Goal: Task Accomplishment & Management: Use online tool/utility

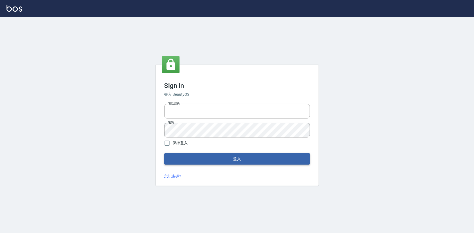
type input "0922670776"
click at [209, 163] on button "登入" at bounding box center [236, 158] width 145 height 11
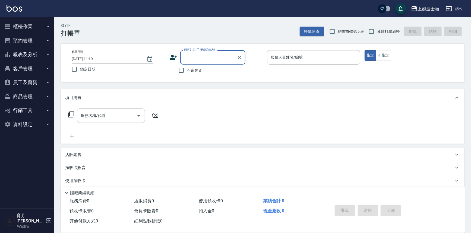
drag, startPoint x: 201, startPoint y: 68, endPoint x: 234, endPoint y: 63, distance: 33.4
click at [201, 68] on span "不留客資" at bounding box center [194, 71] width 15 height 6
click at [187, 68] on input "不留客資" at bounding box center [181, 70] width 11 height 11
checkbox input "true"
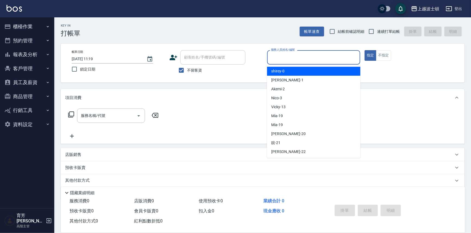
click at [291, 59] on input "服務人員姓名/編號" at bounding box center [313, 57] width 88 height 9
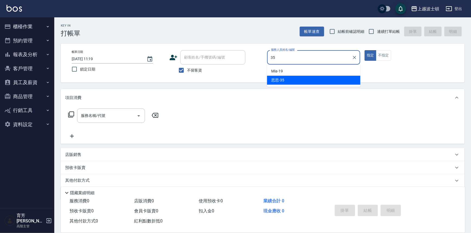
type input "思思-35"
type button "true"
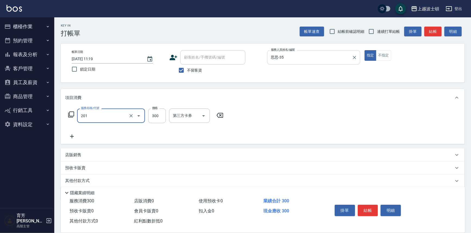
type input "洗髮(201)"
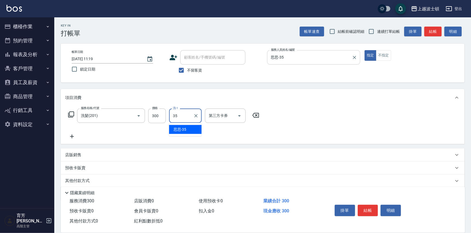
type input "思思-35"
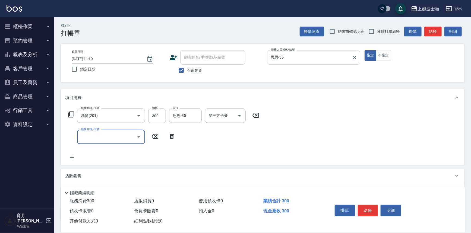
type input "3"
type input "洗髮加錢升等(206)"
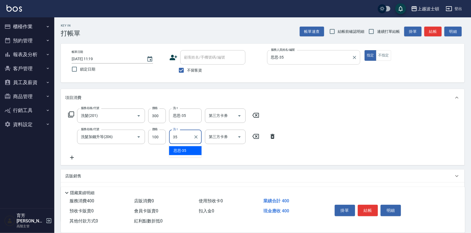
type input "思思-35"
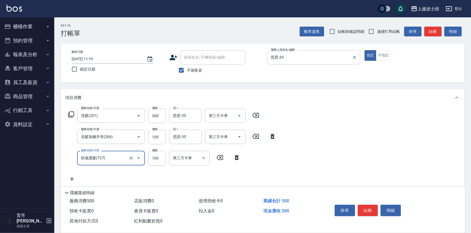
type input "快速護髮(727)"
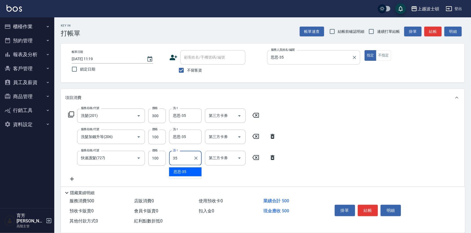
type input "思思-35"
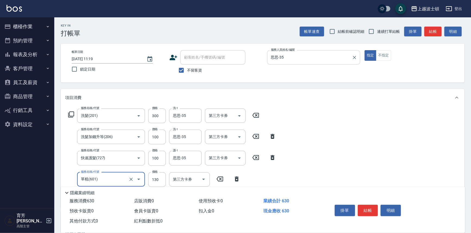
type input "單梳(601)"
type input "100"
click at [366, 209] on button "結帳" at bounding box center [368, 210] width 20 height 11
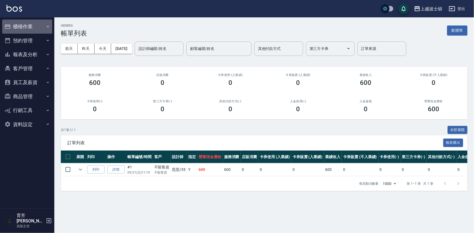
click at [17, 26] on button "櫃檯作業" at bounding box center [27, 27] width 50 height 14
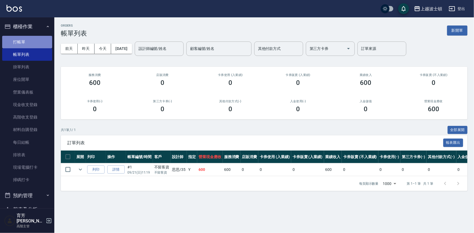
click at [27, 41] on link "打帳單" at bounding box center [27, 42] width 50 height 12
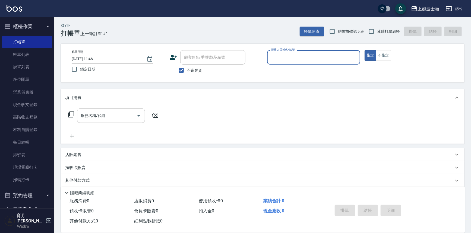
click at [280, 55] on input "服務人員姓名/編號" at bounding box center [313, 57] width 88 height 9
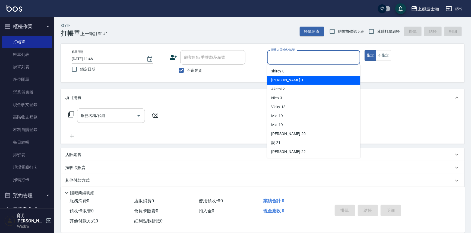
click at [277, 79] on span "[PERSON_NAME] -1" at bounding box center [287, 80] width 32 height 6
type input "[PERSON_NAME]-1"
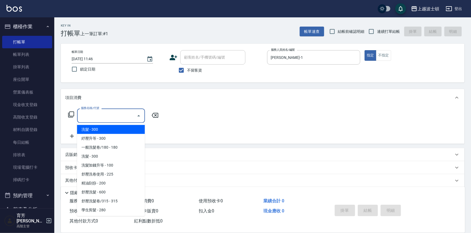
click at [91, 115] on input "服務名稱/代號" at bounding box center [107, 115] width 55 height 9
click at [90, 130] on span "洗髮 - 300" at bounding box center [111, 129] width 68 height 9
type input "洗髮(201)"
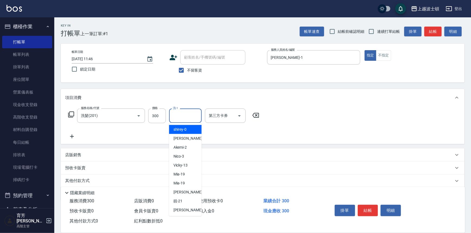
click at [180, 119] on input "洗-1" at bounding box center [186, 115] width 28 height 9
click at [183, 141] on span "[PERSON_NAME] -1" at bounding box center [189, 139] width 32 height 6
type input "[PERSON_NAME]-1"
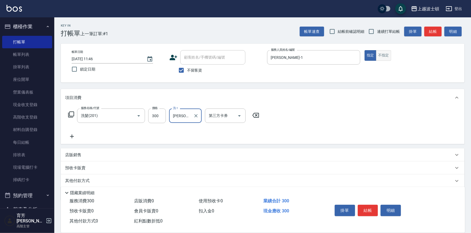
click at [384, 53] on button "不指定" at bounding box center [383, 55] width 15 height 11
click at [369, 208] on button "結帳" at bounding box center [368, 210] width 20 height 11
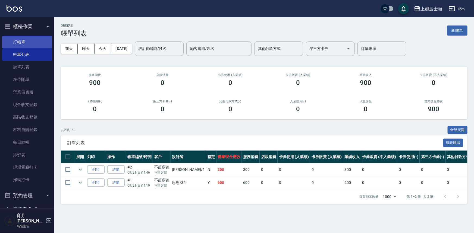
click at [33, 38] on link "打帳單" at bounding box center [27, 42] width 50 height 12
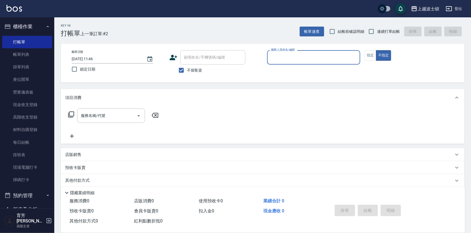
click at [293, 59] on input "服務人員姓名/編號" at bounding box center [313, 57] width 88 height 9
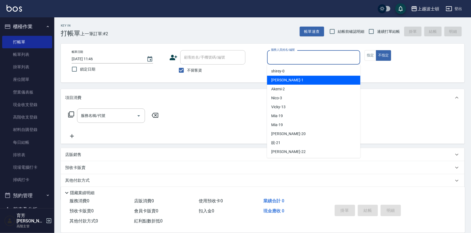
click at [292, 81] on div "[PERSON_NAME] -1" at bounding box center [313, 80] width 93 height 9
type input "[PERSON_NAME]-1"
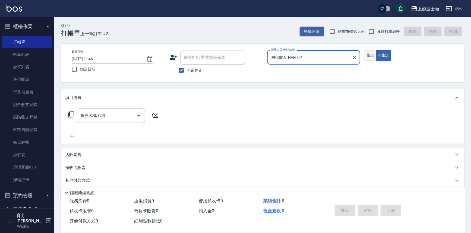
click at [371, 57] on button "指定" at bounding box center [370, 55] width 12 height 11
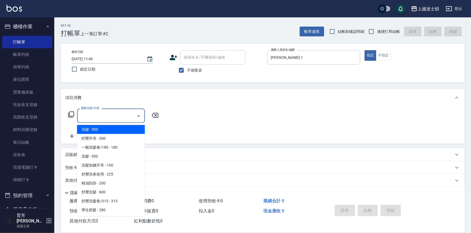
click at [102, 117] on input "服務名稱/代號" at bounding box center [107, 115] width 55 height 9
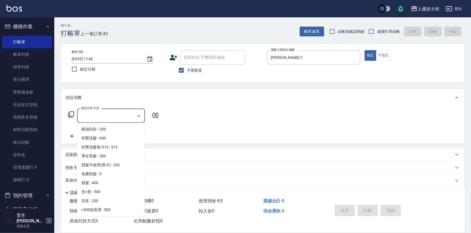
scroll to position [57, 0]
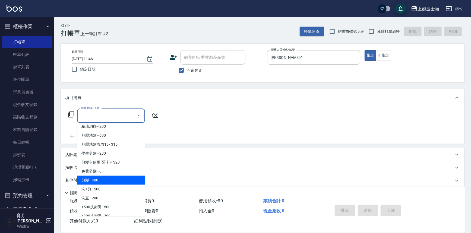
click at [121, 179] on span "剪髮 - 400" at bounding box center [111, 180] width 68 height 9
type input "剪髮(305)"
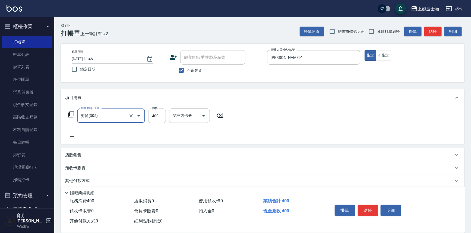
click at [156, 114] on input "400" at bounding box center [157, 116] width 18 height 15
type input "350"
click at [71, 136] on icon at bounding box center [72, 136] width 14 height 7
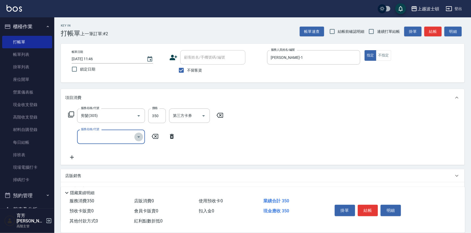
click at [139, 137] on icon "Open" at bounding box center [138, 137] width 7 height 7
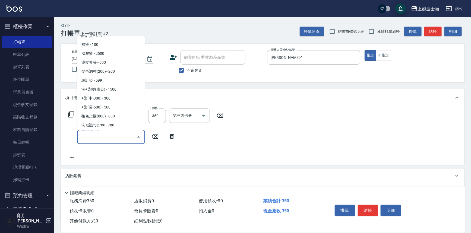
scroll to position [203, 0]
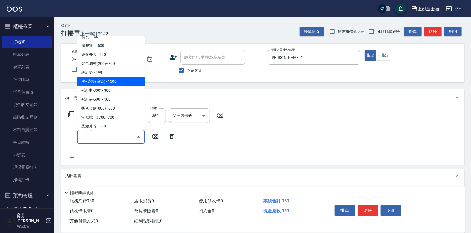
drag, startPoint x: 120, startPoint y: 81, endPoint x: 118, endPoint y: 100, distance: 20.0
click at [120, 81] on span "洗+染髮(底染) - 1500" at bounding box center [111, 81] width 68 height 9
type input "洗+染髮(底染)(503)"
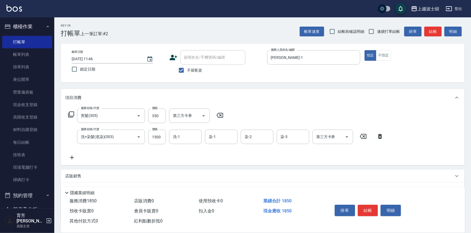
click at [73, 156] on icon at bounding box center [72, 157] width 14 height 7
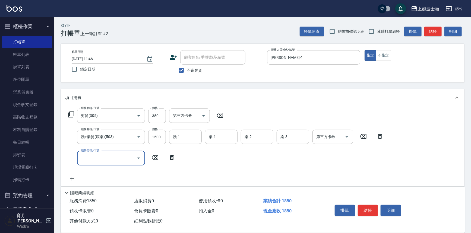
drag, startPoint x: 73, startPoint y: 156, endPoint x: 84, endPoint y: 154, distance: 11.4
click at [84, 154] on input "服務名稱/代號" at bounding box center [107, 157] width 55 height 9
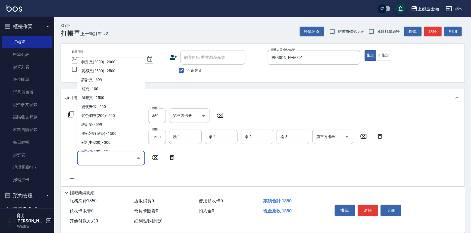
scroll to position [185, 0]
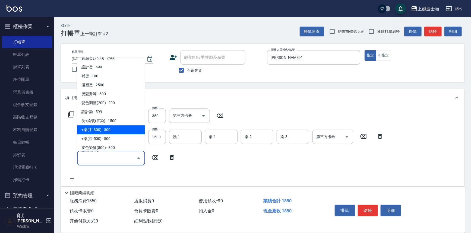
click at [112, 131] on span "+染(中-300) - 300" at bounding box center [111, 130] width 68 height 9
type input "+染(中-300)(504)"
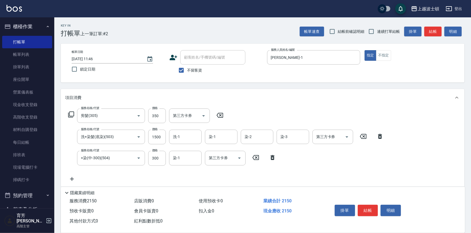
click at [70, 178] on icon at bounding box center [72, 179] width 14 height 7
click at [139, 179] on icon "Open" at bounding box center [138, 179] width 3 height 1
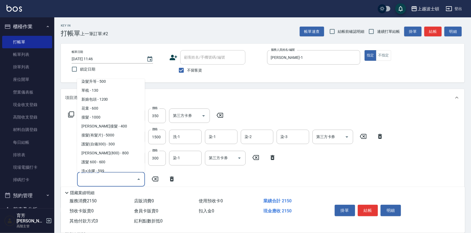
scroll to position [368, 0]
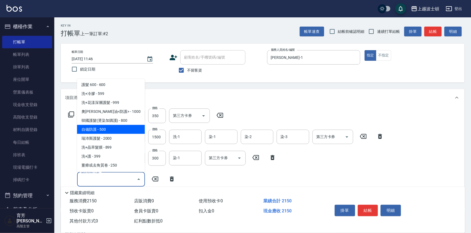
drag, startPoint x: 125, startPoint y: 128, endPoint x: 123, endPoint y: 140, distance: 12.8
click at [124, 128] on span "自備防護 - 500" at bounding box center [111, 129] width 68 height 9
type input "自備防護(709)"
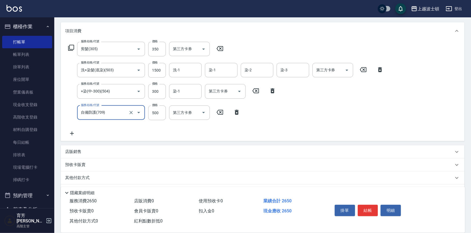
scroll to position [80, 0]
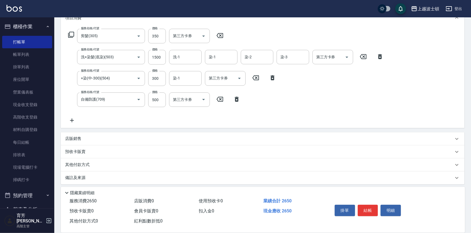
click at [73, 119] on icon at bounding box center [72, 120] width 14 height 7
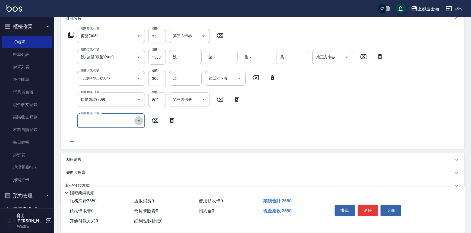
click at [139, 122] on icon "Open" at bounding box center [138, 121] width 7 height 7
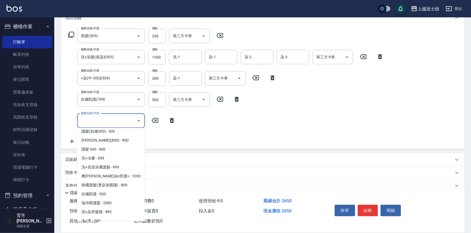
scroll to position [337, 0]
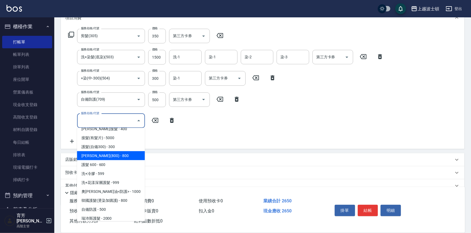
drag, startPoint x: 122, startPoint y: 156, endPoint x: 131, endPoint y: 150, distance: 10.9
click at [122, 156] on span "[PERSON_NAME](800) - 800" at bounding box center [111, 155] width 68 height 9
type input "[PERSON_NAME](800)(702)"
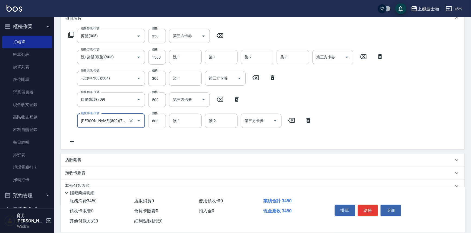
click at [152, 120] on input "800" at bounding box center [157, 121] width 18 height 15
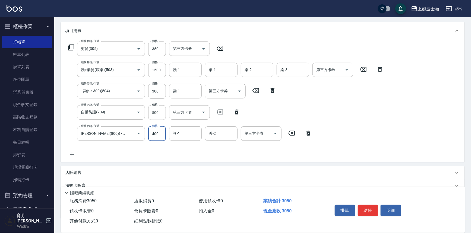
scroll to position [71, 0]
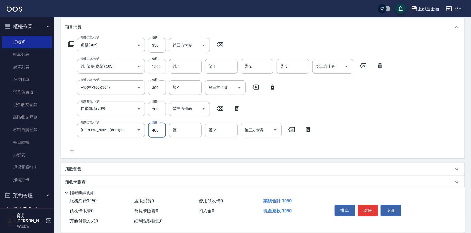
type input "400"
click at [154, 66] on input "1500" at bounding box center [157, 66] width 18 height 15
type input "1200"
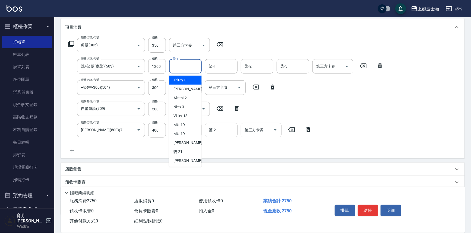
click at [181, 68] on input "洗-1" at bounding box center [186, 66] width 28 height 9
click at [179, 90] on span "[PERSON_NAME] -1" at bounding box center [189, 89] width 32 height 6
type input "[PERSON_NAME]-1"
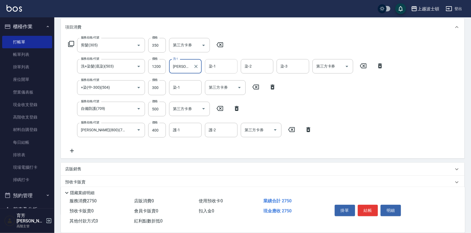
click at [218, 65] on input "染-1" at bounding box center [221, 66] width 28 height 9
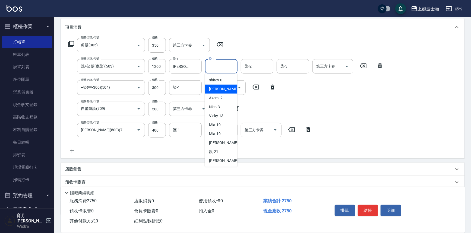
drag, startPoint x: 226, startPoint y: 90, endPoint x: 232, endPoint y: 85, distance: 7.6
click at [226, 89] on div "[PERSON_NAME] -1" at bounding box center [221, 89] width 33 height 9
type input "[PERSON_NAME]-1"
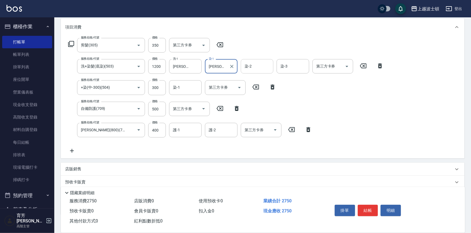
click at [255, 65] on input "染-2" at bounding box center [257, 66] width 28 height 9
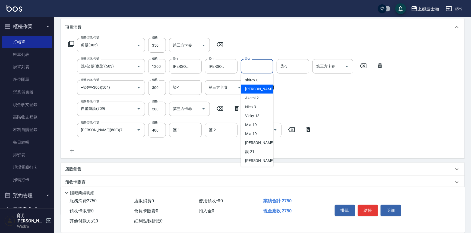
drag, startPoint x: 256, startPoint y: 90, endPoint x: 277, endPoint y: 78, distance: 23.8
click at [256, 90] on div "[PERSON_NAME] -1" at bounding box center [257, 89] width 33 height 9
type input "[PERSON_NAME]-1"
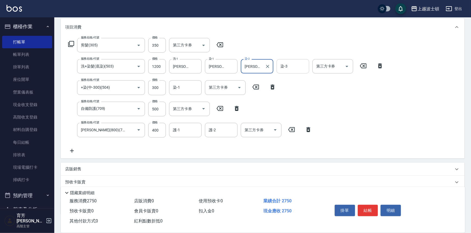
drag, startPoint x: 285, startPoint y: 66, endPoint x: 287, endPoint y: 73, distance: 7.8
click at [286, 68] on input "染-3" at bounding box center [293, 66] width 28 height 9
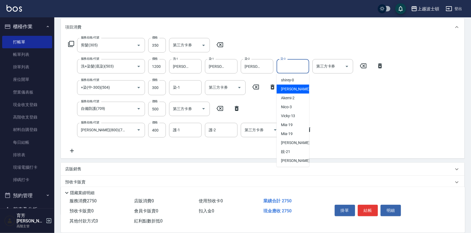
drag, startPoint x: 288, startPoint y: 87, endPoint x: 277, endPoint y: 86, distance: 11.1
click at [288, 87] on span "[PERSON_NAME] -1" at bounding box center [297, 89] width 32 height 6
type input "[PERSON_NAME]-1"
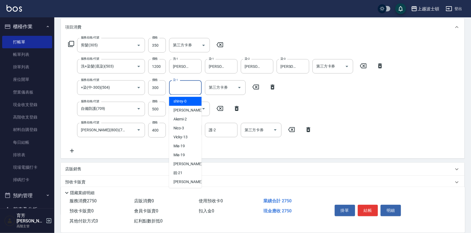
drag, startPoint x: 177, startPoint y: 90, endPoint x: 183, endPoint y: 90, distance: 6.0
click at [182, 90] on input "染-1" at bounding box center [186, 87] width 28 height 9
drag, startPoint x: 181, startPoint y: 112, endPoint x: 189, endPoint y: 120, distance: 10.9
click at [182, 112] on span "[PERSON_NAME] -1" at bounding box center [189, 110] width 32 height 6
type input "[PERSON_NAME]-1"
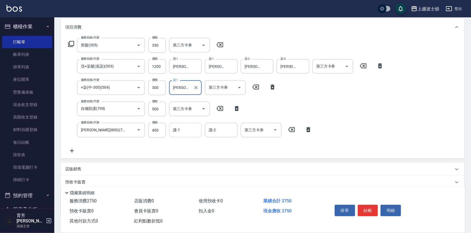
click at [187, 130] on input "護-1" at bounding box center [186, 129] width 28 height 9
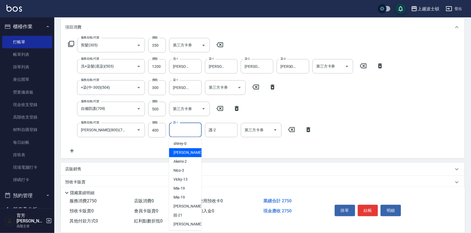
drag, startPoint x: 183, startPoint y: 153, endPoint x: 196, endPoint y: 145, distance: 15.3
click at [183, 153] on span "[PERSON_NAME] -1" at bounding box center [189, 153] width 32 height 6
type input "[PERSON_NAME]-1"
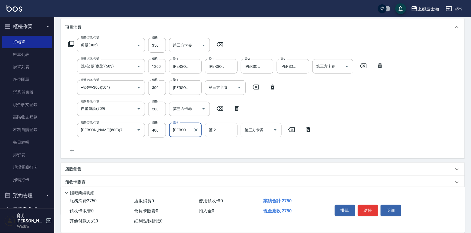
click at [215, 134] on input "護-2" at bounding box center [221, 129] width 28 height 9
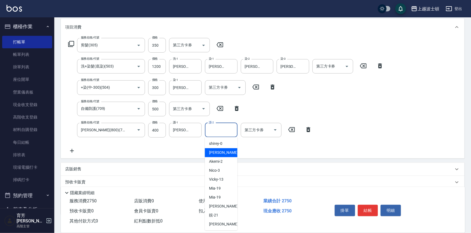
drag, startPoint x: 211, startPoint y: 152, endPoint x: 219, endPoint y: 149, distance: 8.7
click at [213, 152] on span "[PERSON_NAME] -1" at bounding box center [225, 153] width 32 height 6
type input "[PERSON_NAME]-1"
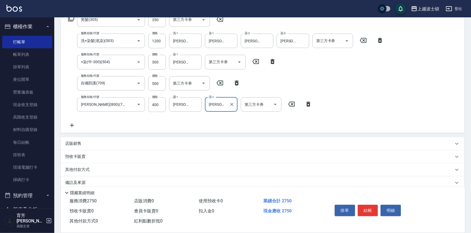
scroll to position [103, 0]
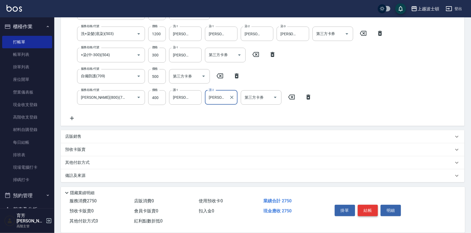
click at [364, 206] on button "結帳" at bounding box center [368, 210] width 20 height 11
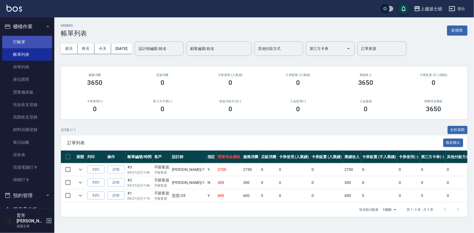
click at [12, 41] on link "打帳單" at bounding box center [27, 42] width 50 height 12
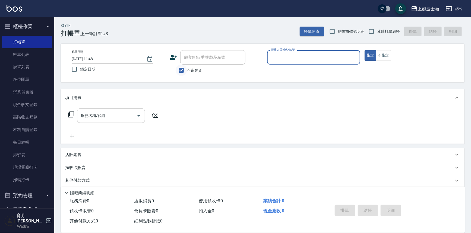
click at [180, 70] on input "不留客資" at bounding box center [181, 70] width 11 height 11
checkbox input "false"
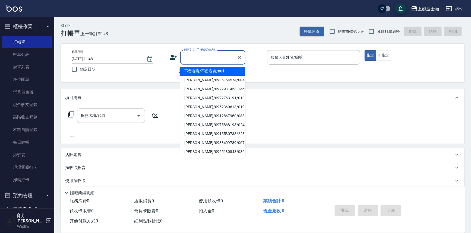
click at [196, 60] on input "顧客姓名/手機號碼/編號" at bounding box center [209, 57] width 52 height 9
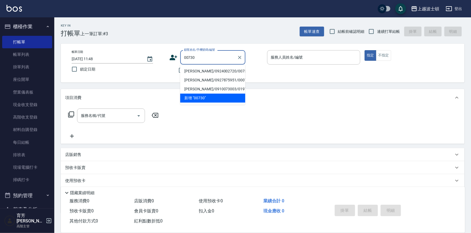
click at [195, 71] on li "[PERSON_NAME]/0924002720/00730" at bounding box center [212, 71] width 65 height 9
type input "[PERSON_NAME]/0924002720/00730"
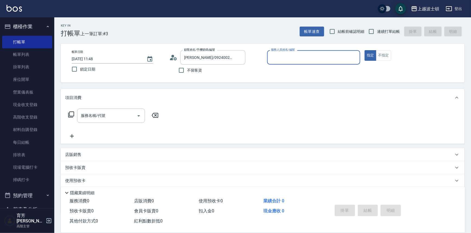
type input "[PERSON_NAME]-1"
click at [99, 115] on input "服務名稱/代號" at bounding box center [107, 115] width 55 height 9
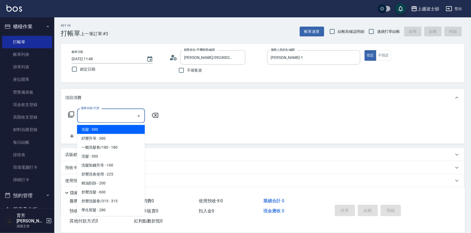
click at [99, 129] on span "洗髮 - 300" at bounding box center [111, 129] width 68 height 9
type input "洗髮(201)"
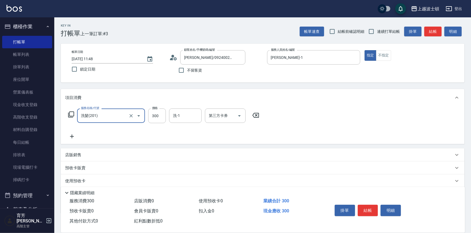
click at [73, 136] on icon at bounding box center [72, 137] width 4 height 4
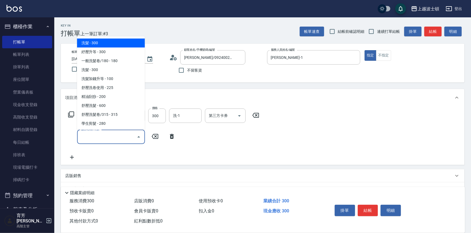
drag, startPoint x: 88, startPoint y: 136, endPoint x: 110, endPoint y: 69, distance: 70.5
click at [90, 134] on input "服務名稱/代號" at bounding box center [107, 136] width 55 height 9
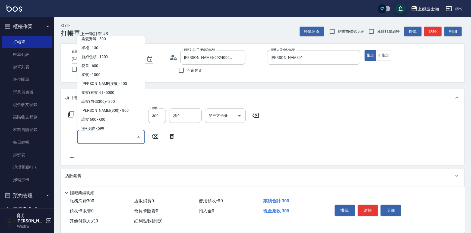
scroll to position [312, 0]
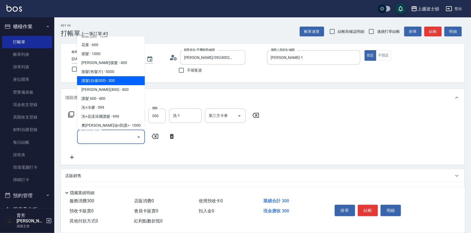
click at [107, 82] on span "護髮(自備300) - 300" at bounding box center [111, 80] width 68 height 9
type input "護髮(自備300)(701)"
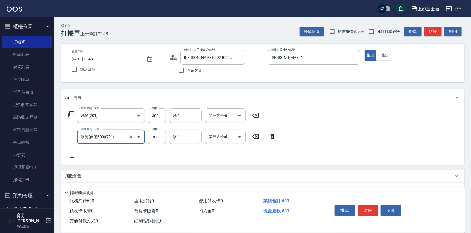
click at [73, 157] on icon at bounding box center [72, 158] width 4 height 4
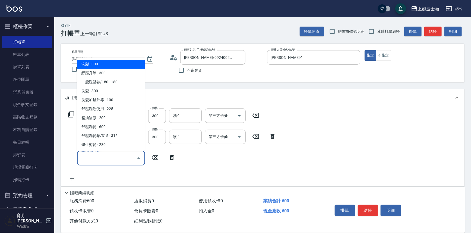
drag, startPoint x: 99, startPoint y: 161, endPoint x: 122, endPoint y: 88, distance: 76.9
click at [101, 158] on input "服務名稱/代號" at bounding box center [107, 157] width 55 height 9
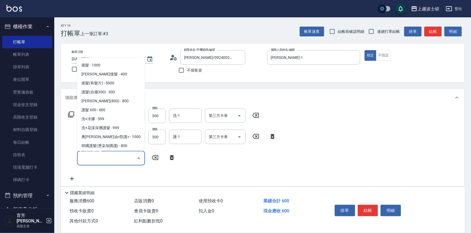
scroll to position [327, 0]
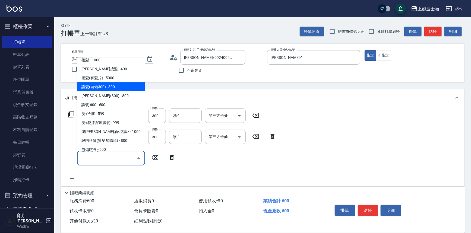
click at [115, 87] on span "護髮(自備300) - 300" at bounding box center [111, 87] width 68 height 9
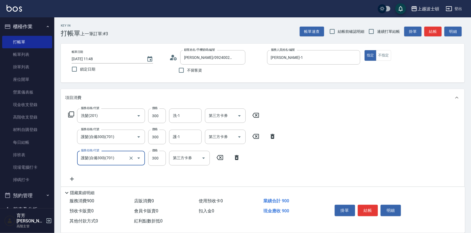
type input "護髮(自備300)(701)"
click at [152, 154] on input "300" at bounding box center [157, 158] width 18 height 15
type input "200"
click at [156, 114] on input "300" at bounding box center [157, 116] width 18 height 15
type input "270"
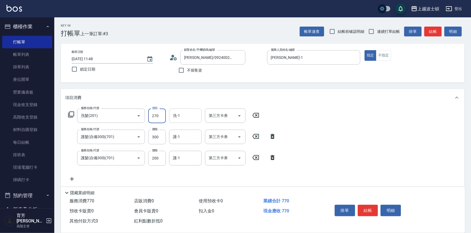
click at [179, 117] on input "洗-1" at bounding box center [186, 115] width 28 height 9
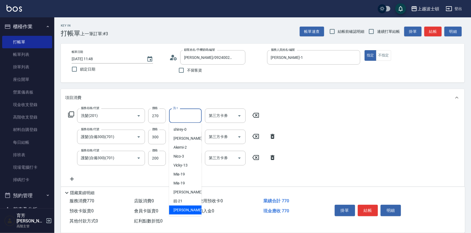
click at [180, 211] on span "雅如 -22" at bounding box center [190, 210] width 34 height 6
type input "[PERSON_NAME]-22"
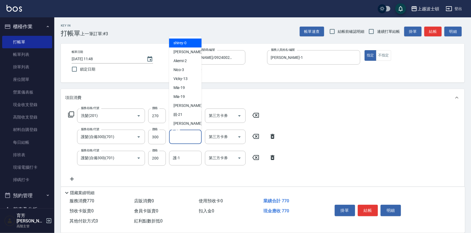
drag, startPoint x: 179, startPoint y: 138, endPoint x: 179, endPoint y: 116, distance: 21.7
click at [179, 138] on input "護-1" at bounding box center [186, 136] width 28 height 9
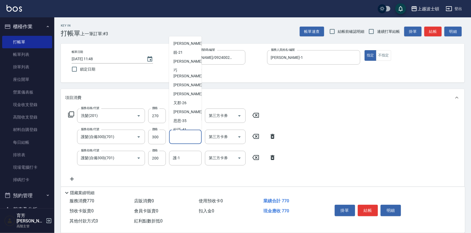
scroll to position [65, 0]
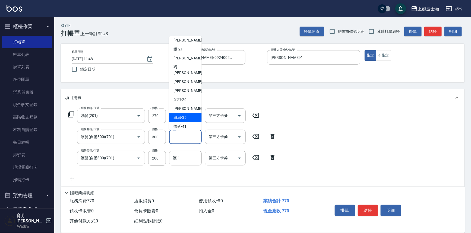
click at [191, 113] on div "思思 -35" at bounding box center [185, 117] width 33 height 9
type input "思思-35"
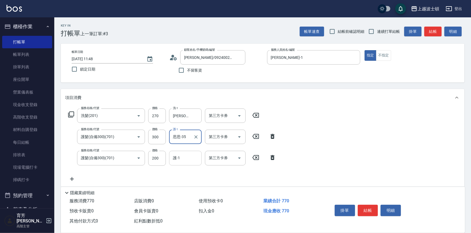
drag, startPoint x: 186, startPoint y: 158, endPoint x: 186, endPoint y: 155, distance: 3.5
click at [186, 158] on input "護-1" at bounding box center [186, 157] width 28 height 9
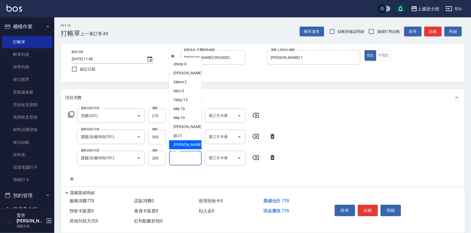
click at [185, 145] on span "雅如 -22" at bounding box center [190, 145] width 34 height 6
type input "[PERSON_NAME]-22"
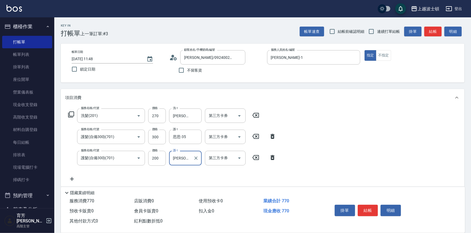
click at [471, 71] on html "上越波士頓 登出 櫃檯作業 打帳單 帳單列表 掛單列表 座位開單 營業儀表板 現金收支登錄 高階收支登錄 材料自購登錄 每日結帳 排班表 現場電腦打卡 掃碼打…" at bounding box center [235, 153] width 471 height 307
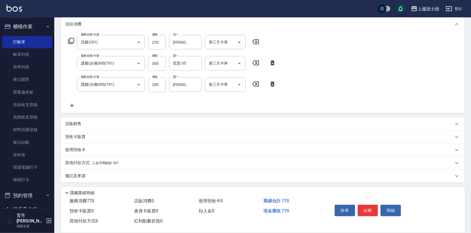
click at [114, 159] on div "其他付款方式 入金可用餘額: 901" at bounding box center [263, 163] width 404 height 13
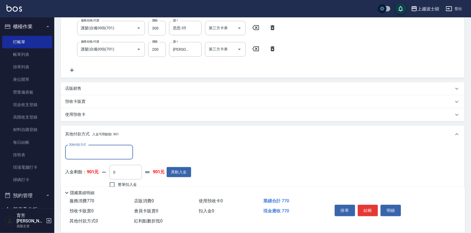
scroll to position [138, 0]
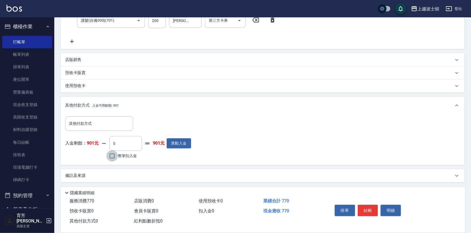
click at [116, 155] on input "整筆扣入金" at bounding box center [111, 155] width 11 height 11
checkbox input "true"
type input "770"
click at [373, 212] on button "結帳" at bounding box center [368, 210] width 20 height 11
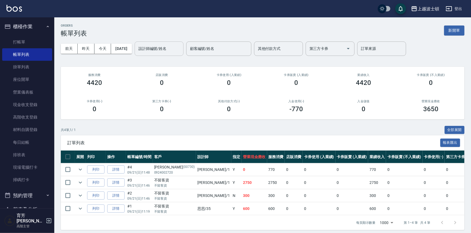
click at [155, 47] on input "設計師編號/姓名" at bounding box center [159, 48] width 44 height 9
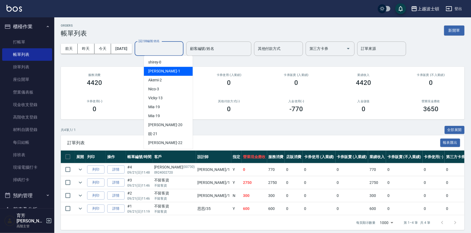
click at [155, 72] on span "[PERSON_NAME] -1" at bounding box center [164, 71] width 32 height 6
type input "[PERSON_NAME]-1"
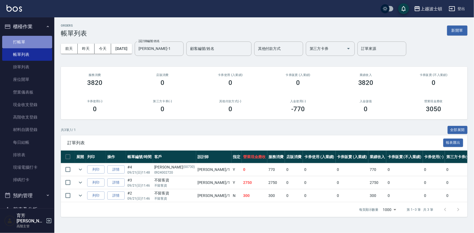
click at [45, 43] on link "打帳單" at bounding box center [27, 42] width 50 height 12
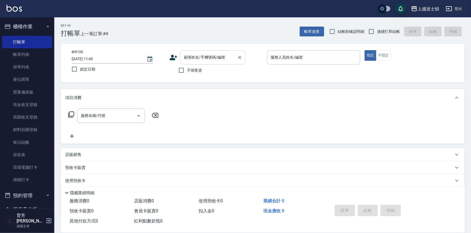
click at [196, 57] on div "顧客姓名/手機號碼/編號 顧客姓名/手機號碼/編號" at bounding box center [212, 57] width 65 height 14
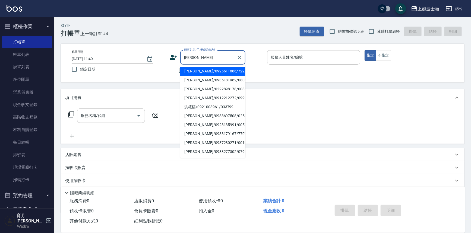
click at [198, 78] on li "[PERSON_NAME]/0935181962/080656" at bounding box center [212, 80] width 65 height 9
type input "[PERSON_NAME]/0935181962/080656"
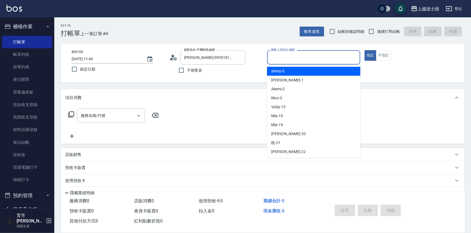
click at [302, 56] on input "服務人員姓名/編號" at bounding box center [313, 57] width 88 height 9
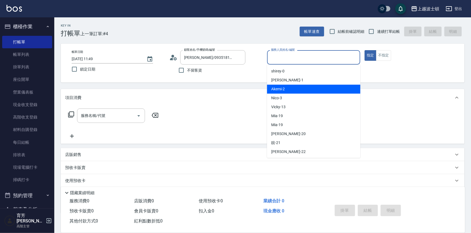
click at [303, 90] on div "Akemi -2" at bounding box center [313, 89] width 93 height 9
type input "Akemi-2"
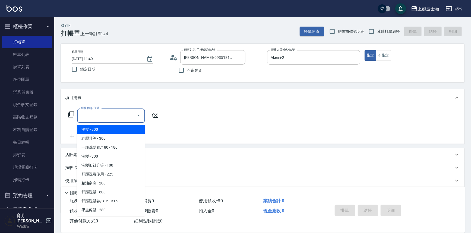
click at [102, 117] on input "服務名稱/代號" at bounding box center [107, 115] width 55 height 9
click at [109, 131] on span "洗髮 - 300" at bounding box center [111, 129] width 68 height 9
type input "洗髮(201)"
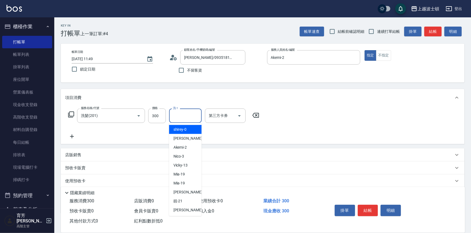
click at [179, 113] on input "洗-1" at bounding box center [186, 115] width 28 height 9
drag, startPoint x: 184, startPoint y: 127, endPoint x: 173, endPoint y: 129, distance: 10.8
click at [184, 128] on span "Akemi -2" at bounding box center [180, 130] width 14 height 6
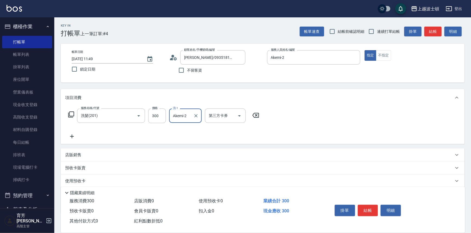
type input "Akemi-2"
click at [72, 135] on icon at bounding box center [72, 136] width 14 height 7
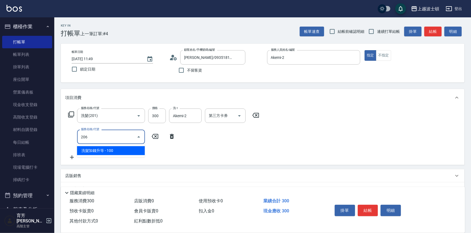
click at [115, 150] on span "洗髮加錢升等 - 100" at bounding box center [111, 150] width 68 height 9
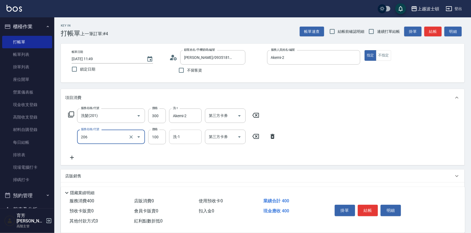
type input "洗髮加錢升等(206)"
click at [195, 137] on input "洗-1" at bounding box center [186, 136] width 28 height 9
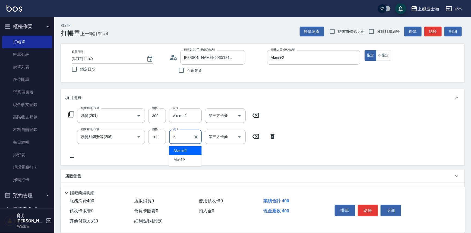
click at [195, 151] on div "Akemi -2" at bounding box center [185, 150] width 33 height 9
type input "Akemi-2"
click at [347, 121] on div "服務名稱/代號 洗髮(201) 服務名稱/代號 價格 300 價格 洗-1 Akemi-2 洗-1 第三方卡券 第三方卡券 服務名稱/代號 洗髮加錢升等(20…" at bounding box center [263, 135] width 404 height 59
click at [367, 205] on button "結帳" at bounding box center [368, 210] width 20 height 11
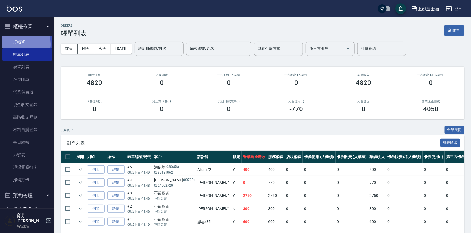
click at [17, 44] on link "打帳單" at bounding box center [27, 42] width 50 height 12
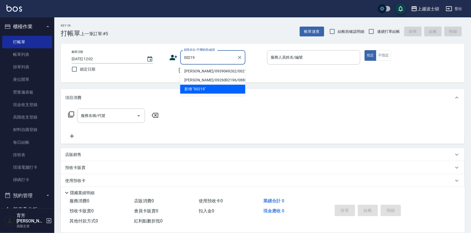
click at [201, 69] on li "[PERSON_NAME]/0939049262/00219" at bounding box center [212, 71] width 65 height 9
type input "[PERSON_NAME]/0939049262/00219"
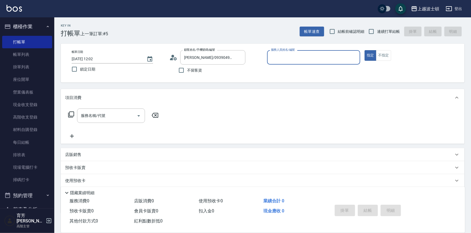
type input "Akemi-2"
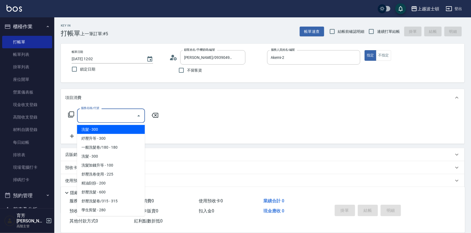
click at [109, 115] on input "服務名稱/代號" at bounding box center [107, 115] width 55 height 9
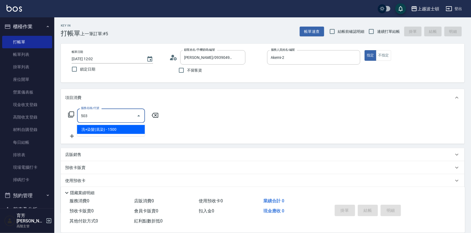
click at [126, 132] on span "洗+染髮(底染) - 1500" at bounding box center [111, 129] width 68 height 9
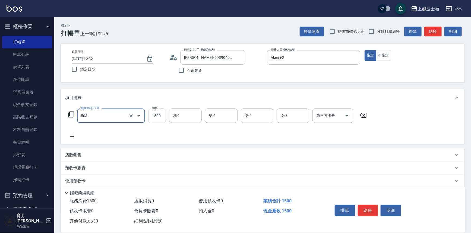
type input "洗+染髮(底染)(503)"
click at [158, 118] on input "1500" at bounding box center [157, 116] width 18 height 15
type input "1200"
click at [183, 115] on input "洗-1" at bounding box center [186, 115] width 28 height 9
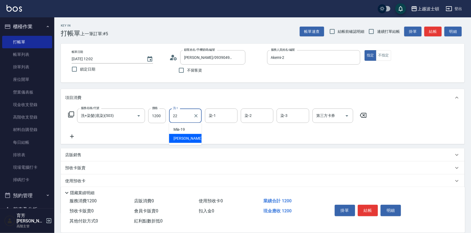
click at [186, 137] on span "雅如 -22" at bounding box center [190, 139] width 34 height 6
type input "[PERSON_NAME]-22"
click at [216, 116] on input "染-1" at bounding box center [221, 115] width 28 height 9
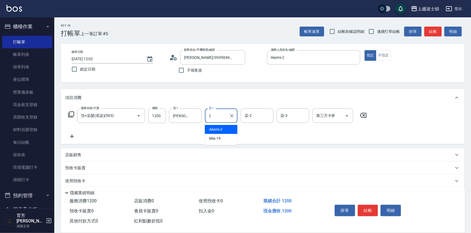
click at [223, 131] on span "Akemi -2" at bounding box center [216, 130] width 14 height 6
type input "Akemi-2"
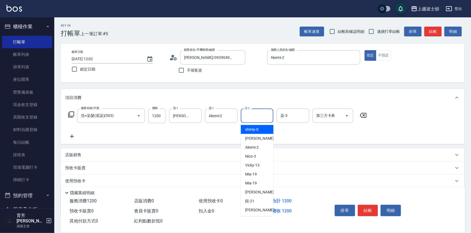
click at [249, 119] on input "染-2" at bounding box center [257, 115] width 28 height 9
click at [261, 129] on div "Akemi -2" at bounding box center [257, 129] width 33 height 9
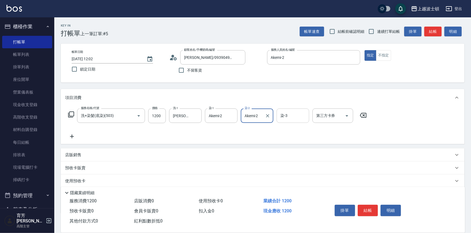
type input "Akemi-2"
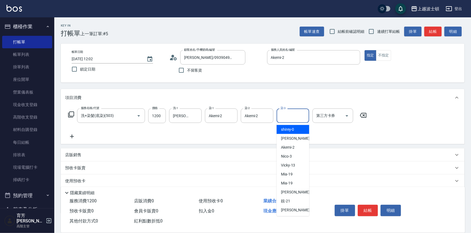
click at [288, 118] on input "染-3" at bounding box center [293, 115] width 28 height 9
drag, startPoint x: 286, startPoint y: 130, endPoint x: 258, endPoint y: 130, distance: 28.2
click at [285, 131] on span "Akemi -2" at bounding box center [288, 130] width 14 height 6
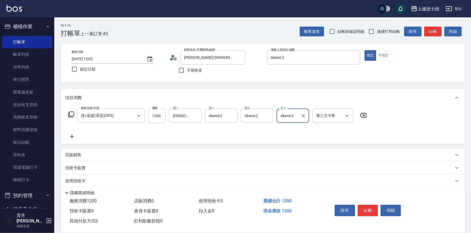
type input "Akemi-2"
click at [71, 135] on icon at bounding box center [72, 136] width 14 height 7
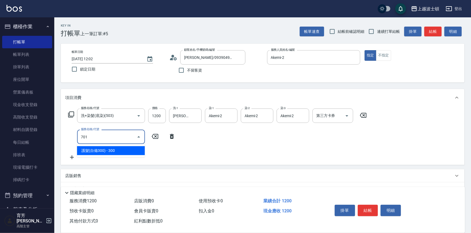
click at [115, 153] on span "護髮(自備300) - 300" at bounding box center [111, 150] width 68 height 9
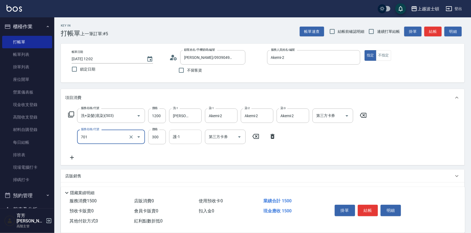
type input "護髮(自備300)(701)"
click at [188, 141] on input "護-1" at bounding box center [186, 136] width 28 height 9
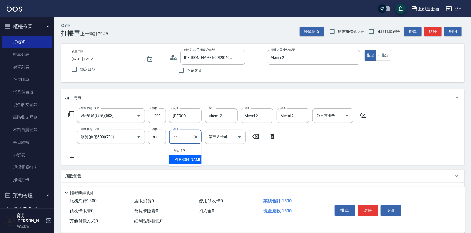
click at [189, 157] on div "雅如 -22" at bounding box center [185, 159] width 33 height 9
type input "[PERSON_NAME]-22"
click at [71, 157] on icon at bounding box center [72, 157] width 14 height 7
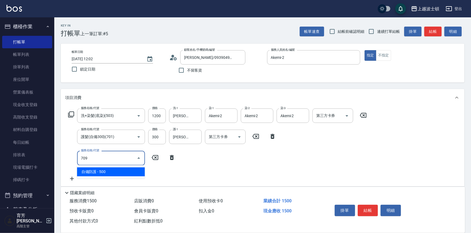
click at [108, 167] on ul "自備防護 - 500" at bounding box center [111, 171] width 68 height 13
click at [119, 173] on span "自備防護 - 500" at bounding box center [111, 171] width 68 height 9
type input "自備防護(709)"
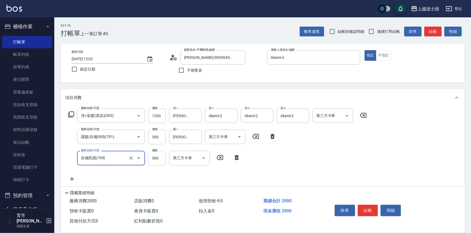
click at [150, 159] on input "500" at bounding box center [157, 158] width 18 height 15
type input "300"
click at [320, 171] on div "服務名稱/代號 洗+染髮(底染)(503) 服務名稱/代號 價格 1200 價格 洗-1 雅如-22 洗-1 染-1 Akemi-2 染-1 染-2 Akem…" at bounding box center [217, 146] width 305 height 74
click at [364, 210] on button "結帳" at bounding box center [368, 210] width 20 height 11
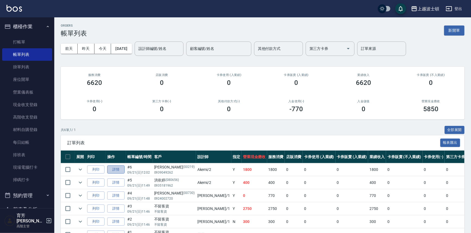
click at [116, 167] on link "詳情" at bounding box center [115, 170] width 17 height 8
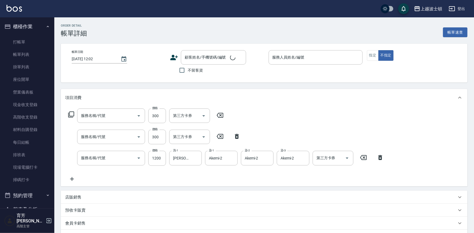
type input "自備防護(709)"
type input "護髮(自備300)(701)"
type input "洗+染髮(底染)(503)"
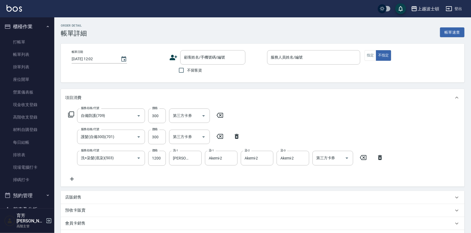
type input "Akemi-2"
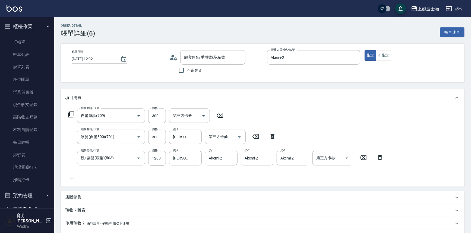
type input "[PERSON_NAME]/0939049262/00219"
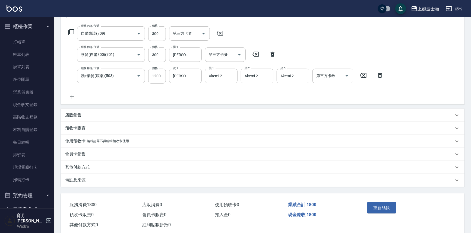
scroll to position [90, 0]
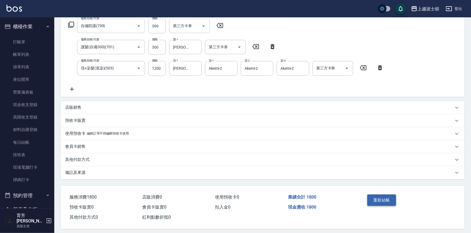
click at [382, 199] on button "重新結帳" at bounding box center [381, 200] width 29 height 11
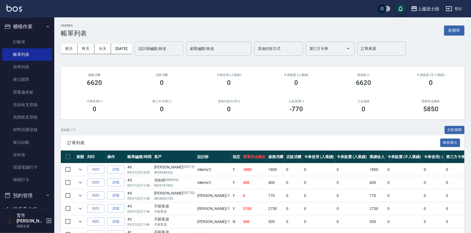
click at [162, 47] on input "設計師編號/姓名" at bounding box center [159, 48] width 44 height 9
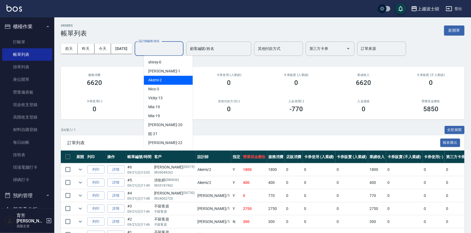
click at [175, 80] on div "Akemi -2" at bounding box center [168, 80] width 49 height 9
type input "Akemi-2"
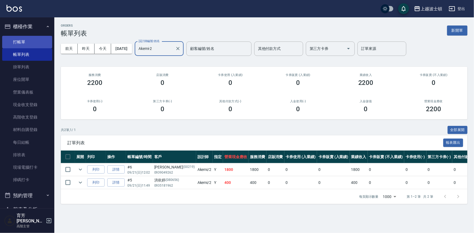
click at [31, 43] on link "打帳單" at bounding box center [27, 42] width 50 height 12
